Goal: Find specific page/section: Find specific page/section

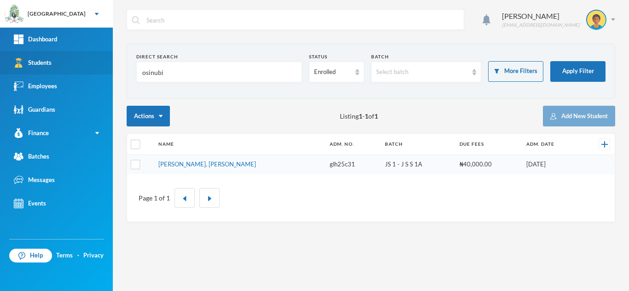
drag, startPoint x: 147, startPoint y: 74, endPoint x: 47, endPoint y: 71, distance: 99.9
click at [47, 71] on div "Greenland Hall Your Bluebic Account Greenland Hall Add a New School Dashboard S…" at bounding box center [314, 145] width 629 height 291
type input "ADEDIPE"
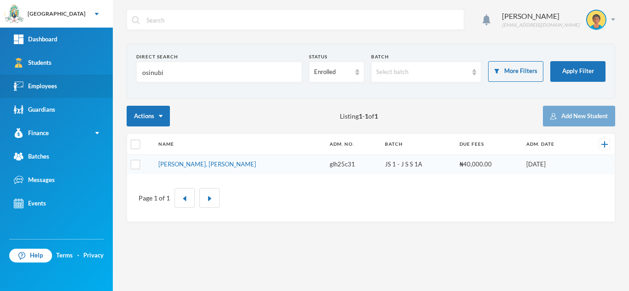
drag, startPoint x: 179, startPoint y: 73, endPoint x: 77, endPoint y: 76, distance: 102.2
click at [77, 76] on div "Greenland Hall Your Bluebic Account Greenland Hall Add a New School Dashboard S…" at bounding box center [314, 145] width 629 height 291
type input "ADEDIPE"
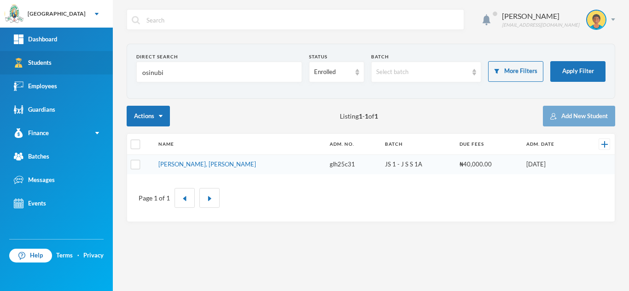
drag, startPoint x: 113, startPoint y: 76, endPoint x: 12, endPoint y: 70, distance: 101.0
click at [12, 70] on div "Greenland Hall Your Bluebic Account Greenland Hall Add a New School Dashboard S…" at bounding box center [314, 145] width 629 height 291
type input "ADEDIPE"
drag, startPoint x: 169, startPoint y: 76, endPoint x: 80, endPoint y: 70, distance: 89.5
click at [80, 70] on div "Greenland Hall Your Bluebic Account Greenland Hall Add a New School Dashboard S…" at bounding box center [314, 145] width 629 height 291
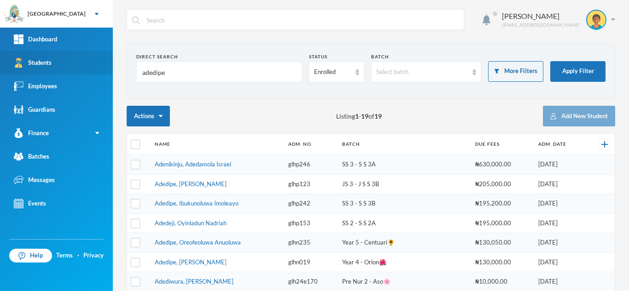
type input "adedipe"
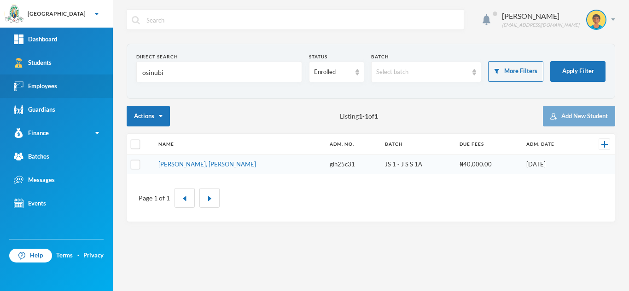
drag, startPoint x: 165, startPoint y: 76, endPoint x: 100, endPoint y: 75, distance: 64.4
click at [100, 75] on div "Greenland Hall Your Bluebic Account Greenland Hall Add a New School Dashboard S…" at bounding box center [314, 145] width 629 height 291
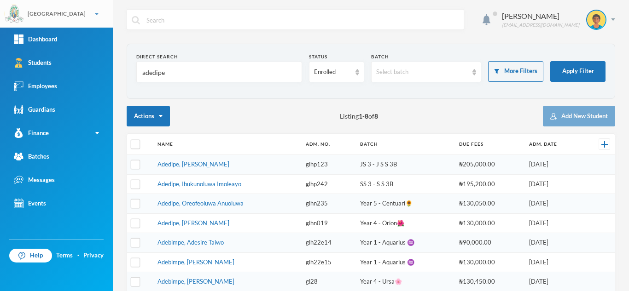
type input "adedipe"
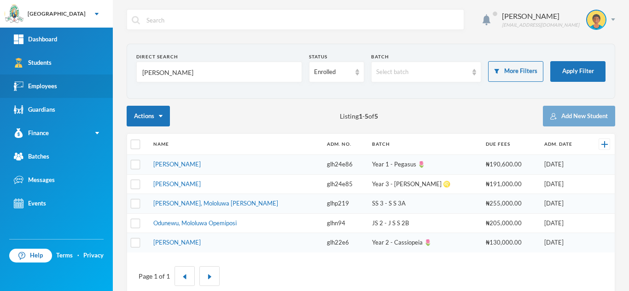
drag, startPoint x: 208, startPoint y: 70, endPoint x: 69, endPoint y: 81, distance: 139.4
click at [69, 81] on div "Greenland Hall Your Bluebic Account Greenland Hall Add a New School Dashboard S…" at bounding box center [314, 145] width 629 height 291
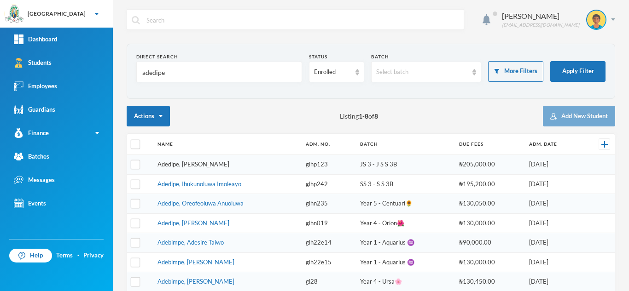
type input "adedipe"
click at [200, 224] on link "Adedipe, Iseoluwa Lael" at bounding box center [193, 223] width 72 height 7
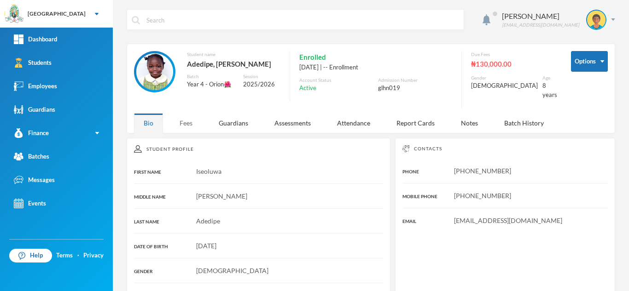
click at [185, 116] on div "Fees" at bounding box center [186, 123] width 32 height 20
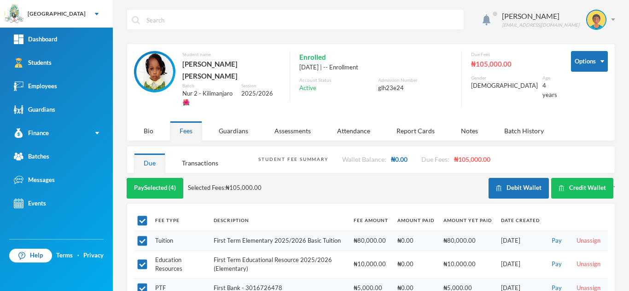
scroll to position [28, 0]
